Goal: Task Accomplishment & Management: Manage account settings

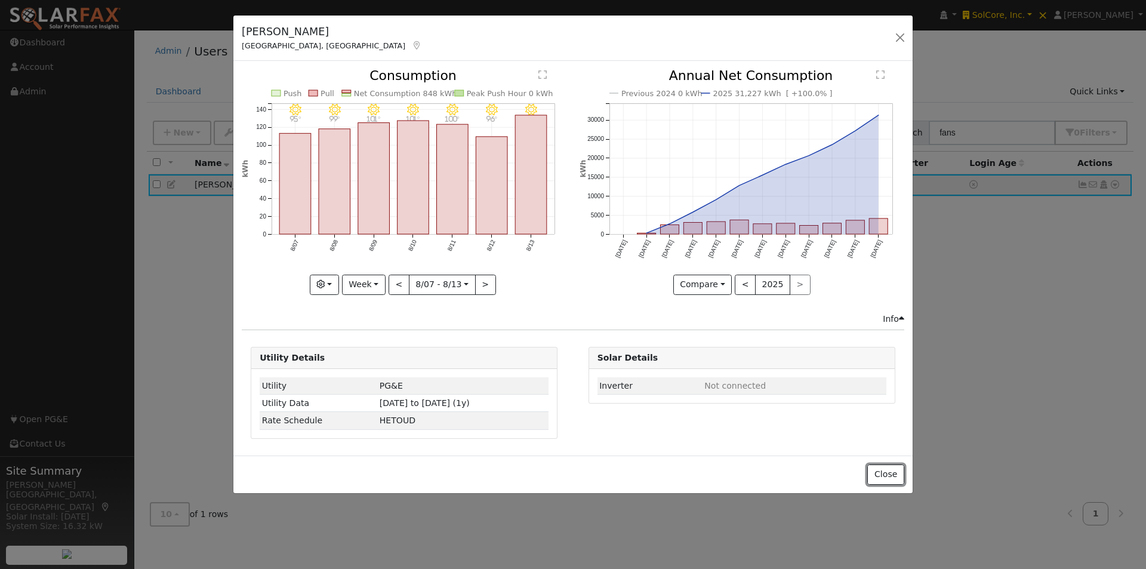
drag, startPoint x: 882, startPoint y: 473, endPoint x: 926, endPoint y: 318, distance: 161.2
click at [882, 475] on button "Close" at bounding box center [885, 474] width 36 height 20
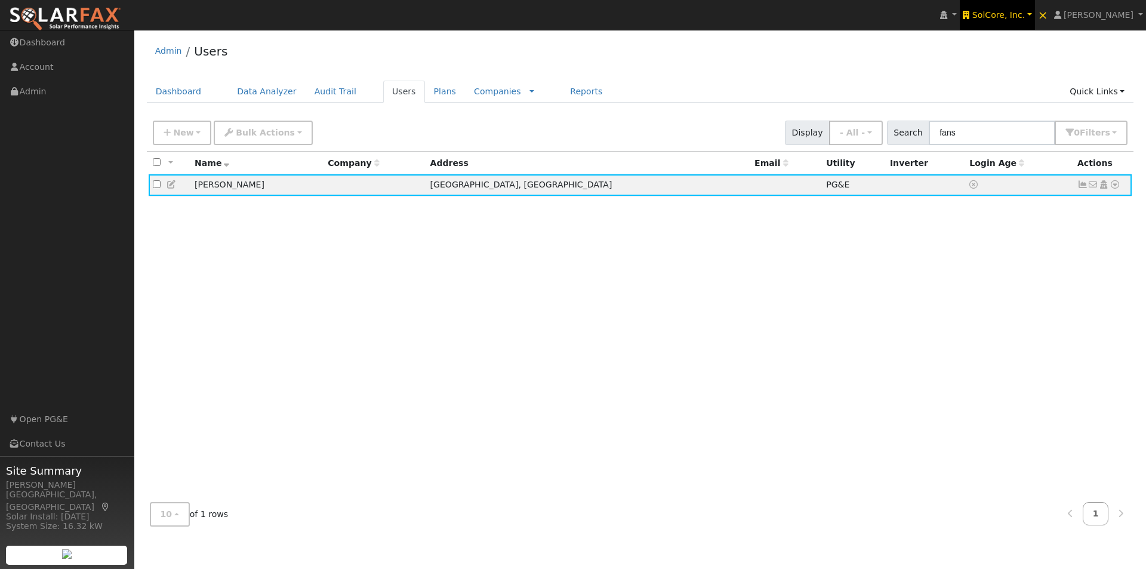
click at [1025, 10] on span "SolCore, Inc." at bounding box center [998, 15] width 53 height 10
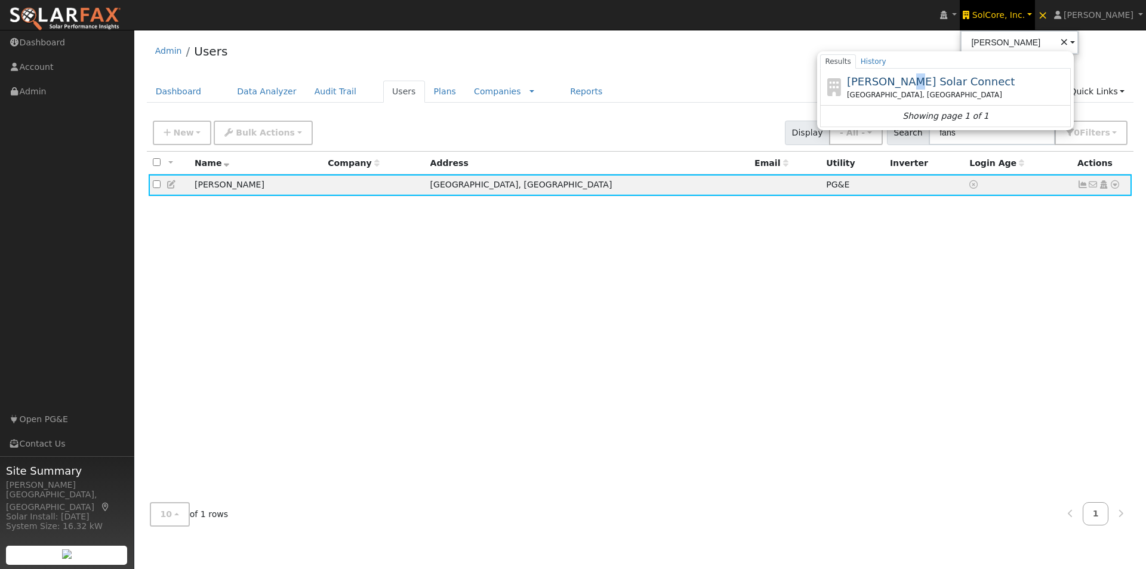
click at [931, 78] on span "[PERSON_NAME] Solar Connect" at bounding box center [931, 81] width 168 height 13
type input "[PERSON_NAME] Solar Connect"
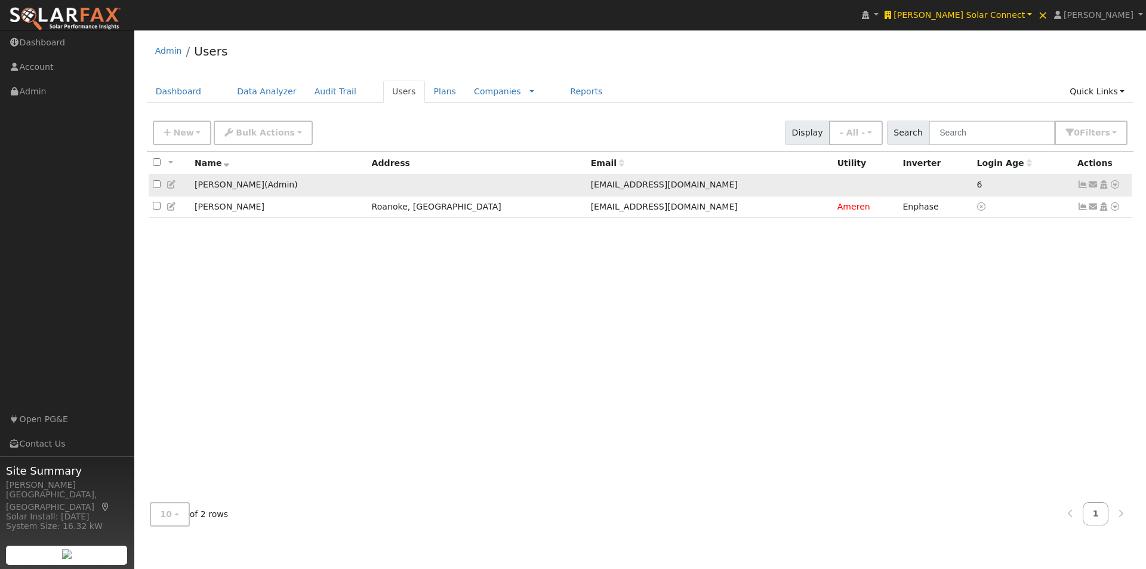
click at [170, 187] on icon at bounding box center [172, 184] width 11 height 8
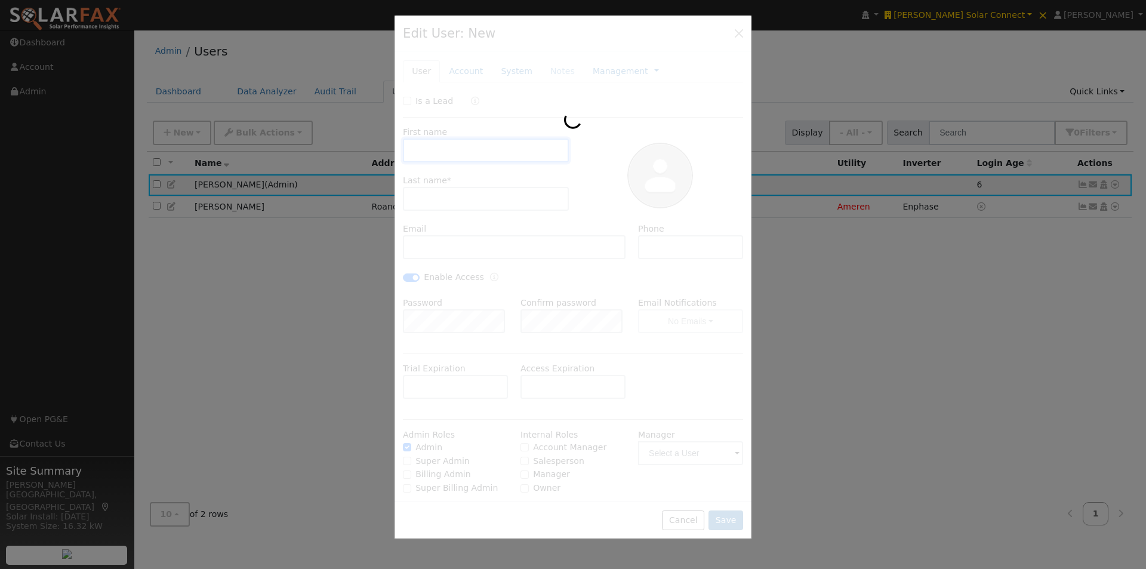
type input "[PERSON_NAME]"
type input "[EMAIL_ADDRESS][DOMAIN_NAME]"
type input "[PHONE_NUMBER]"
checkbox input "true"
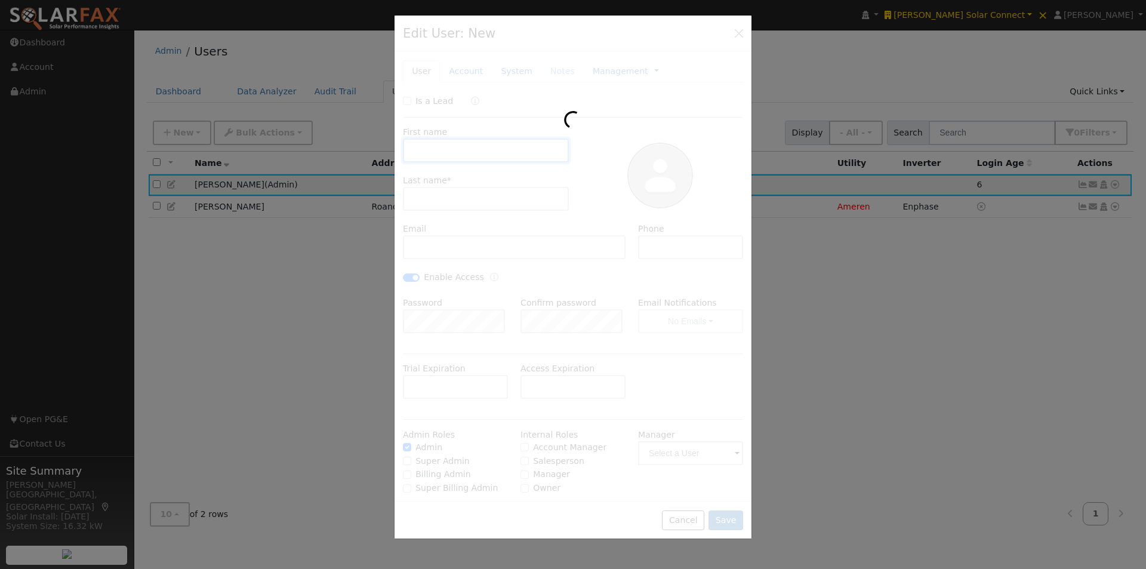
checkbox input "true"
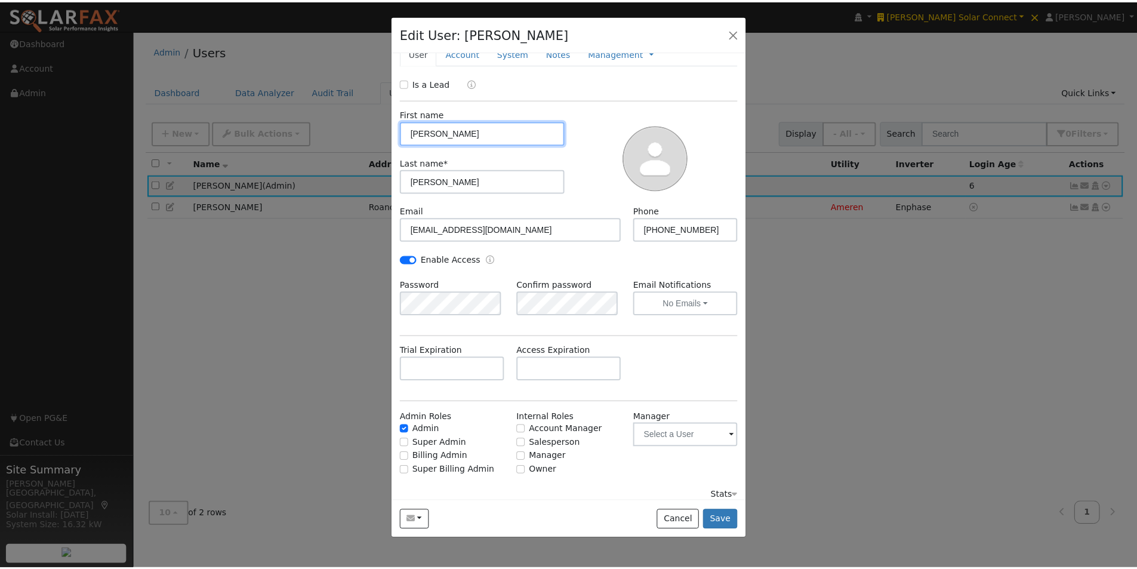
scroll to position [27, 0]
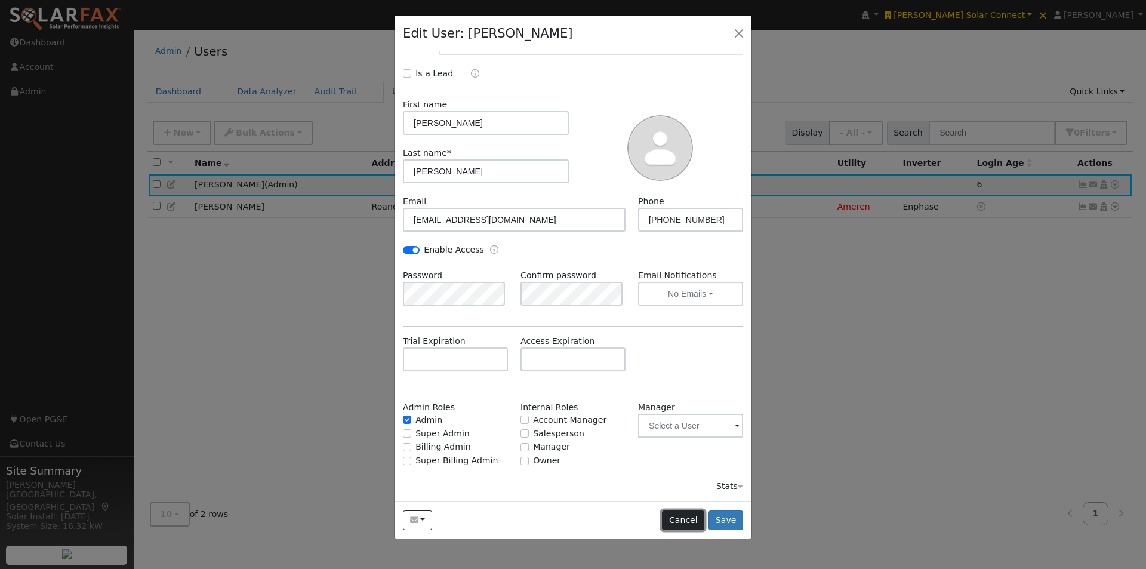
click at [683, 519] on button "Cancel" at bounding box center [683, 520] width 42 height 20
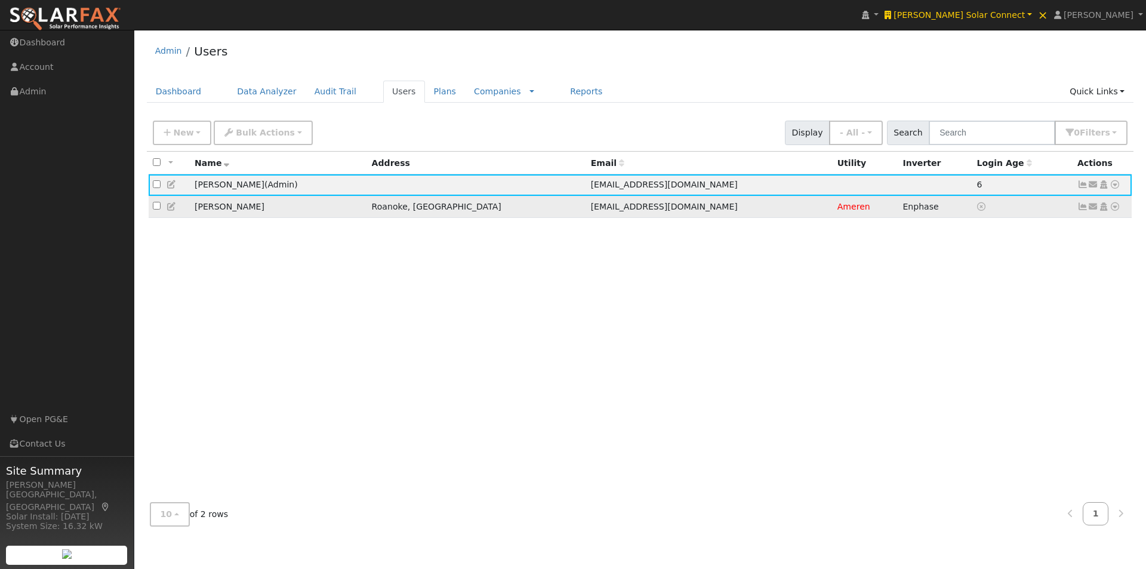
click at [1081, 208] on icon at bounding box center [1083, 206] width 11 height 8
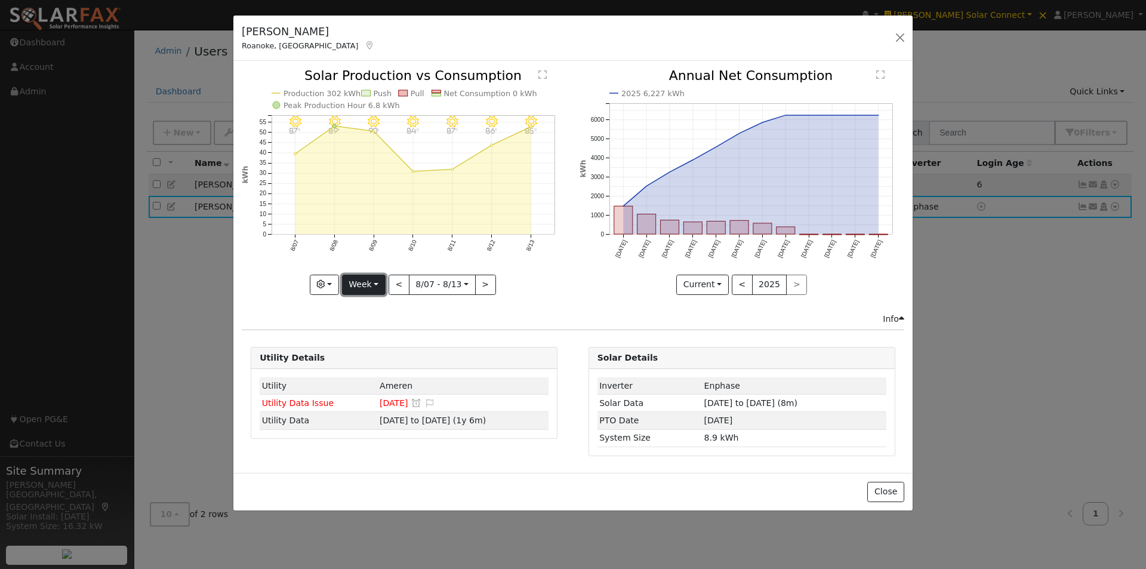
click at [371, 282] on button "Week" at bounding box center [364, 285] width 44 height 20
click at [371, 359] on link "Year" at bounding box center [384, 359] width 83 height 17
type input "[DATE]"
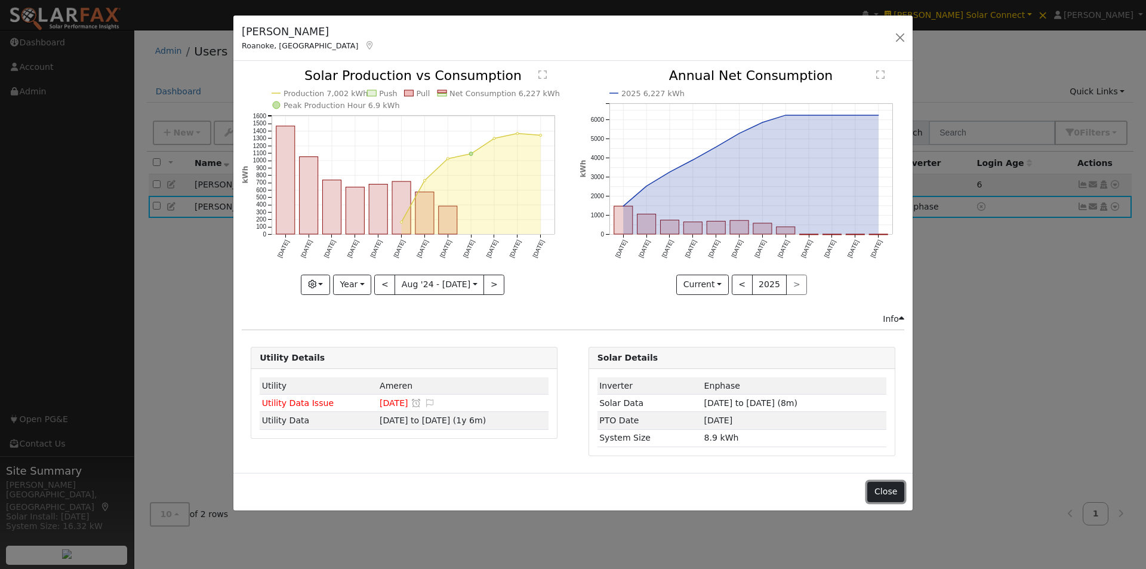
click at [886, 494] on button "Close" at bounding box center [885, 492] width 36 height 20
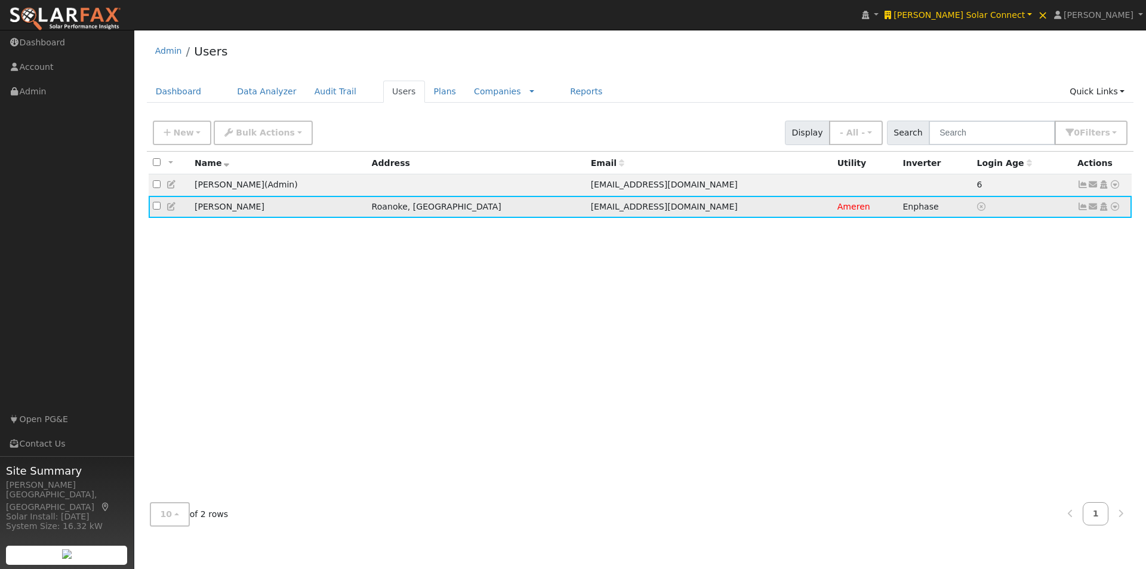
click at [1115, 210] on icon at bounding box center [1115, 206] width 11 height 8
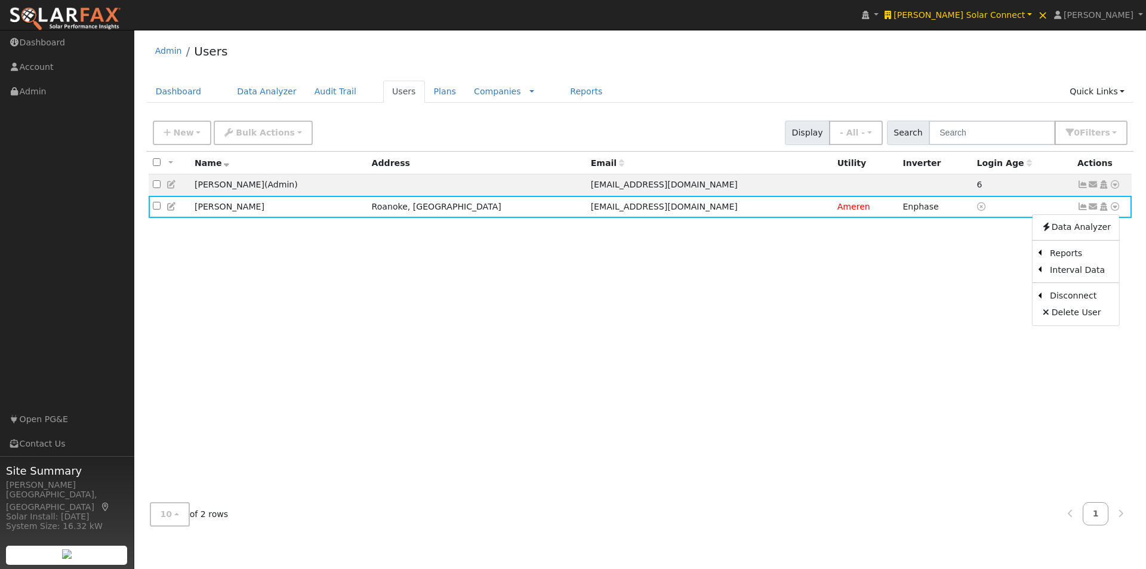
click at [0, 0] on link "Utility" at bounding box center [0, 0] width 0 height 0
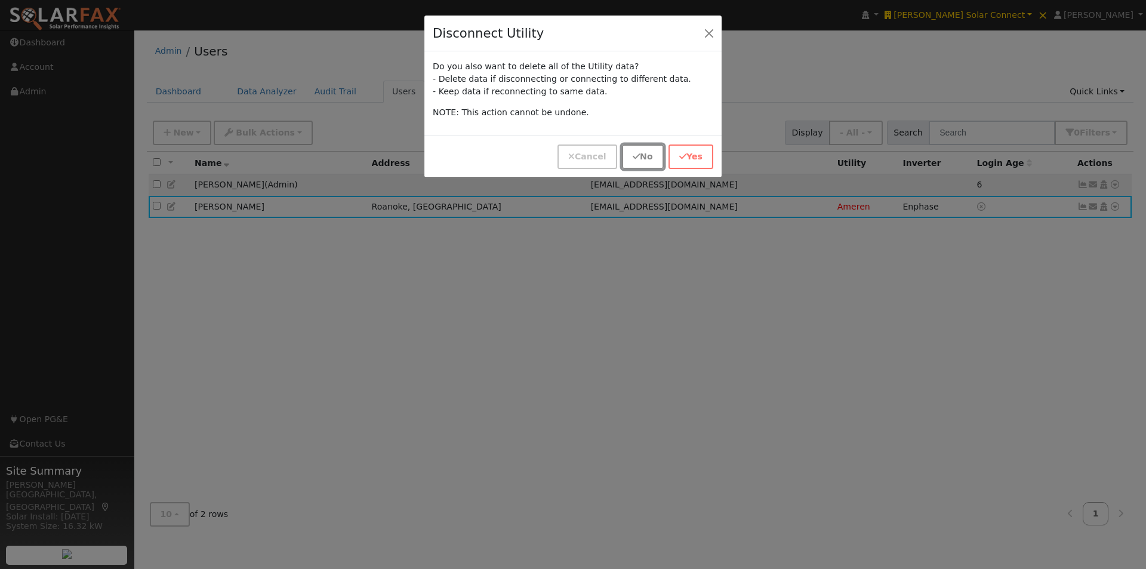
click at [644, 155] on button "No" at bounding box center [642, 156] width 41 height 24
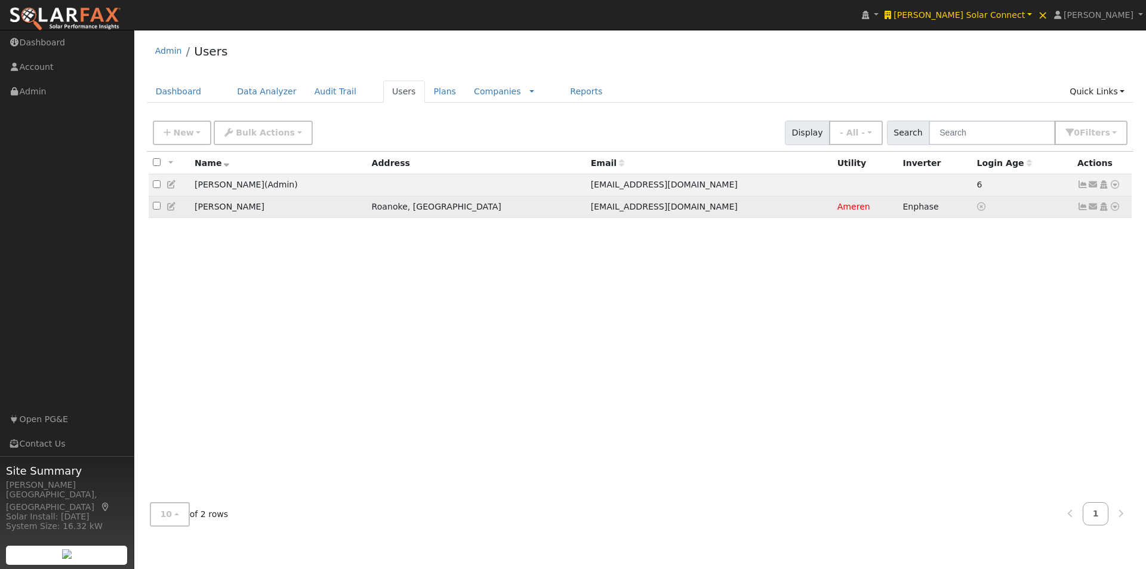
click at [726, 208] on td "[EMAIL_ADDRESS][DOMAIN_NAME]" at bounding box center [710, 207] width 247 height 22
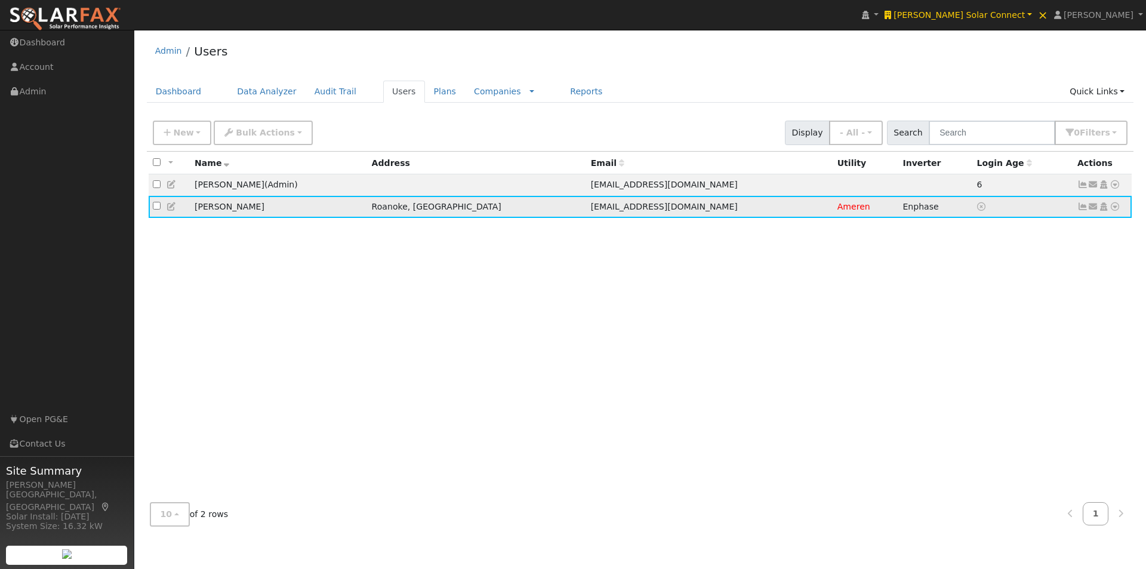
click at [1116, 208] on icon at bounding box center [1115, 206] width 11 height 8
